Goal: Task Accomplishment & Management: Manage account settings

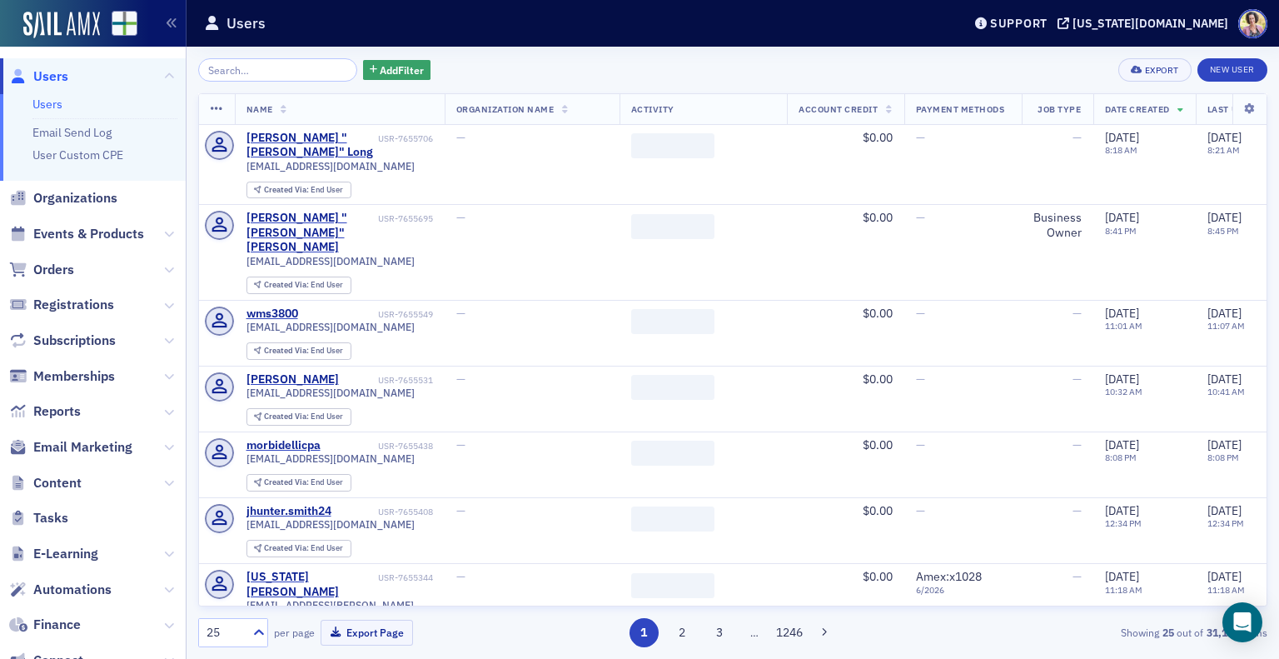
click at [230, 70] on input "search" at bounding box center [277, 69] width 159 height 23
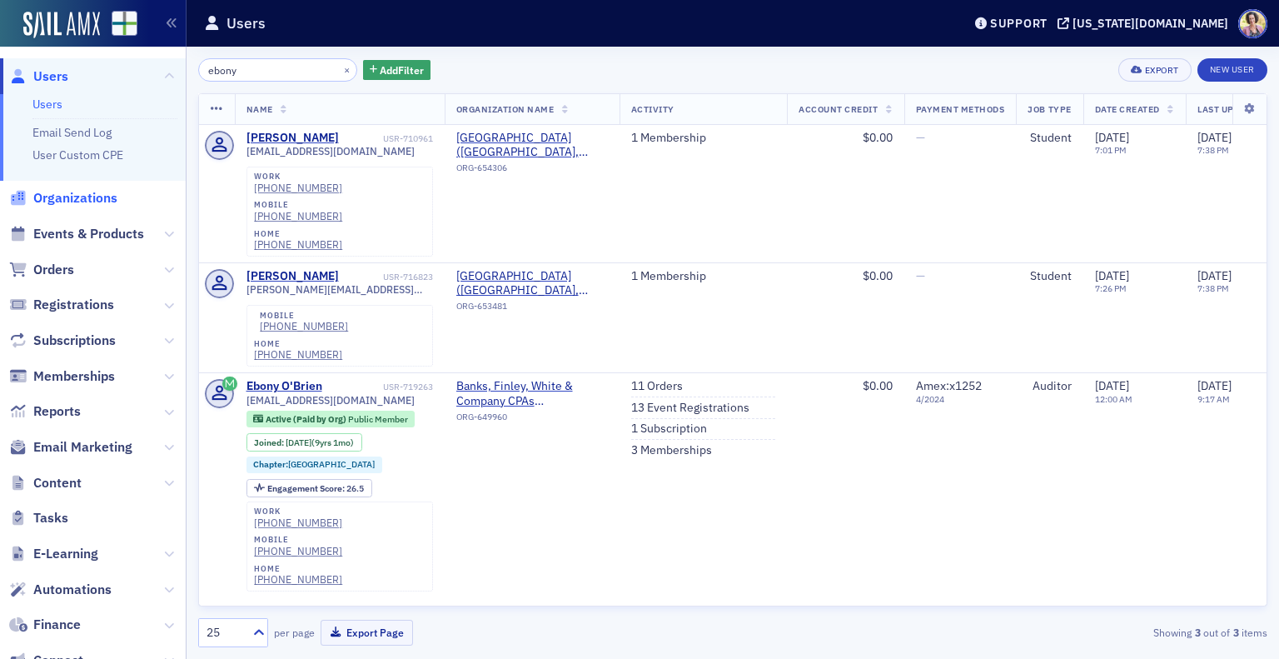
type input "ebony"
click at [74, 197] on span "Organizations" at bounding box center [75, 198] width 84 height 18
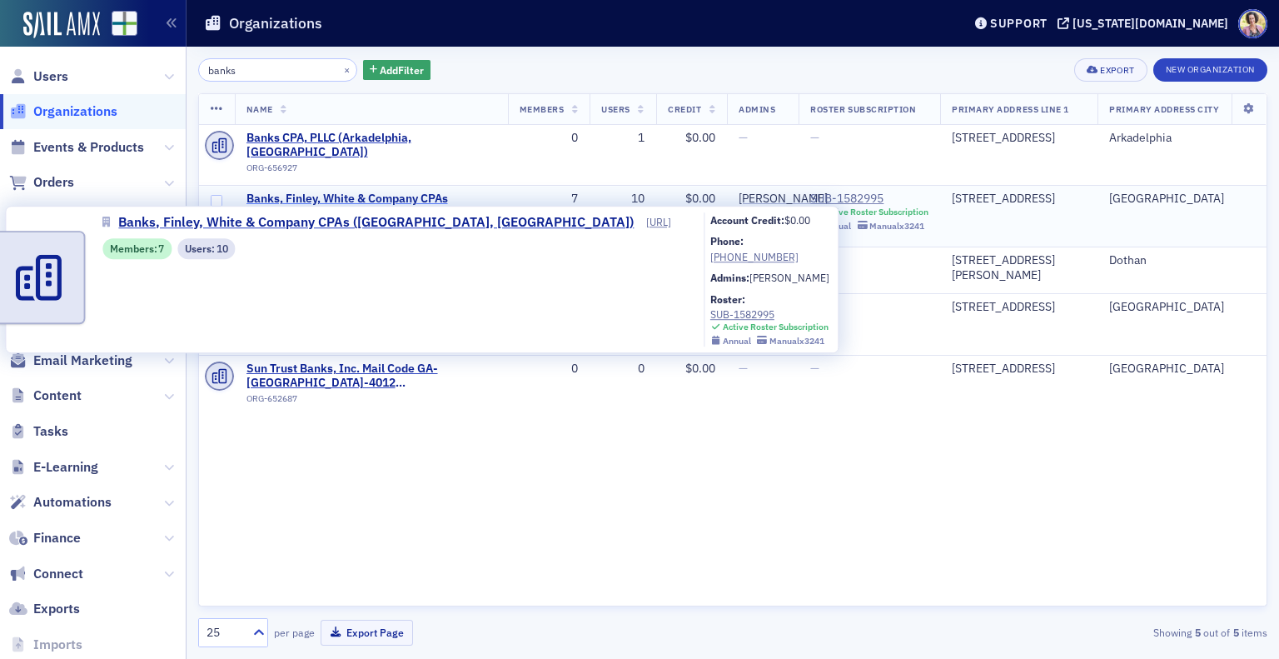
type input "banks"
click at [333, 191] on span "Banks, Finley, White & Company CPAs ([GEOGRAPHIC_DATA], [GEOGRAPHIC_DATA])" at bounding box center [371, 205] width 250 height 29
select select "US"
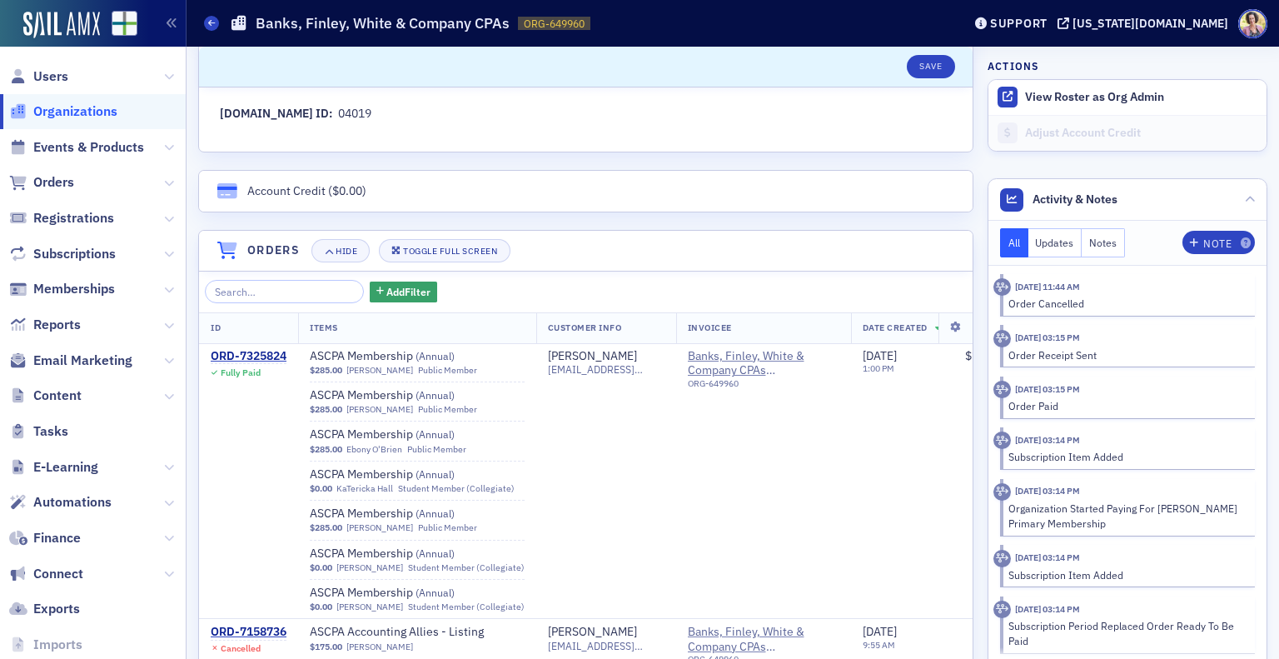
scroll to position [999, 0]
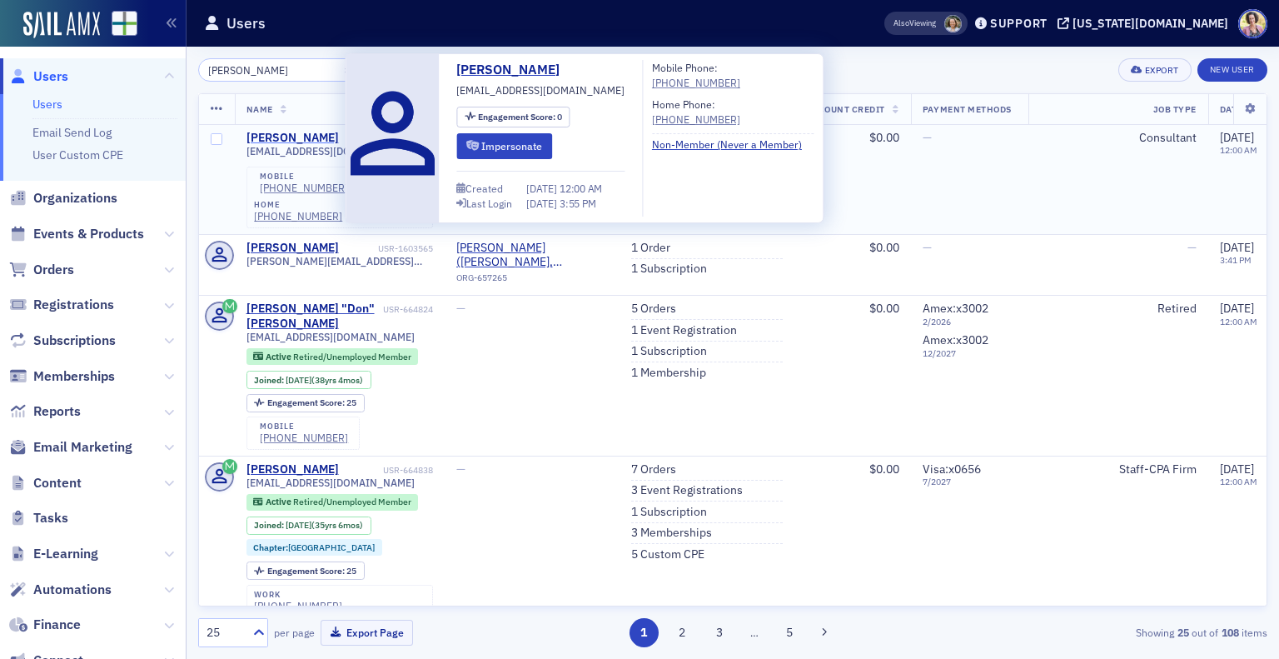
type input "darlene Hart"
click at [282, 137] on div "Darlene Hartmann" at bounding box center [292, 138] width 92 height 15
